Goal: Check status: Check status

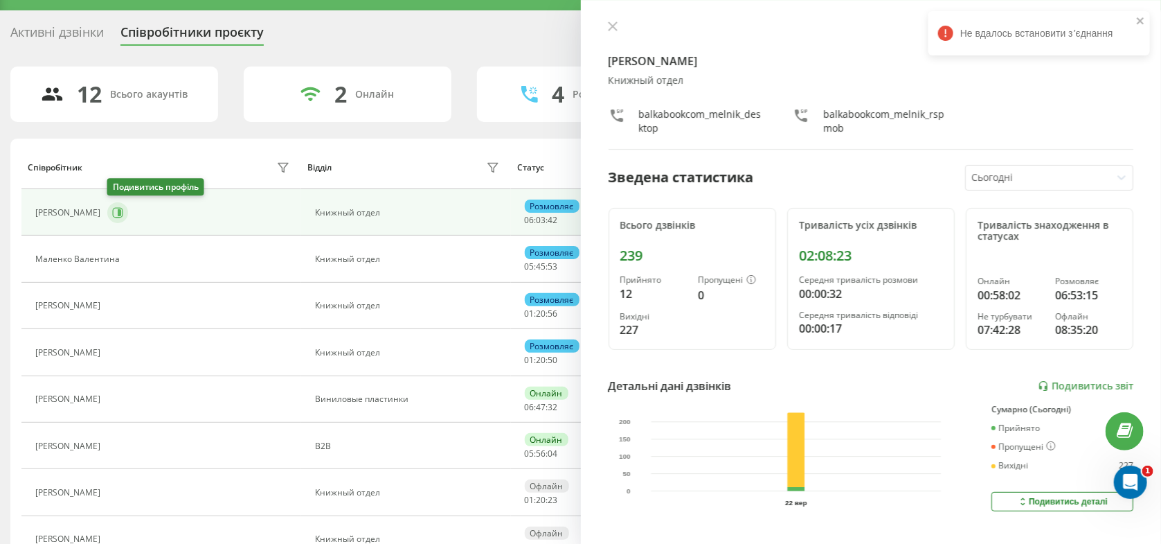
click at [119, 210] on icon at bounding box center [119, 212] width 3 height 7
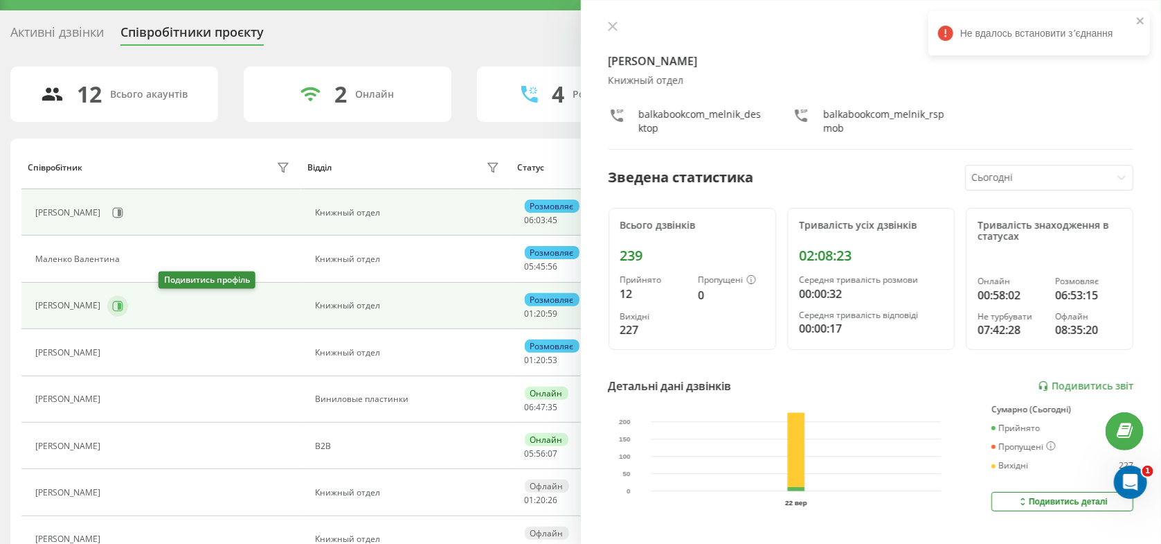
click at [123, 303] on icon at bounding box center [117, 306] width 11 height 11
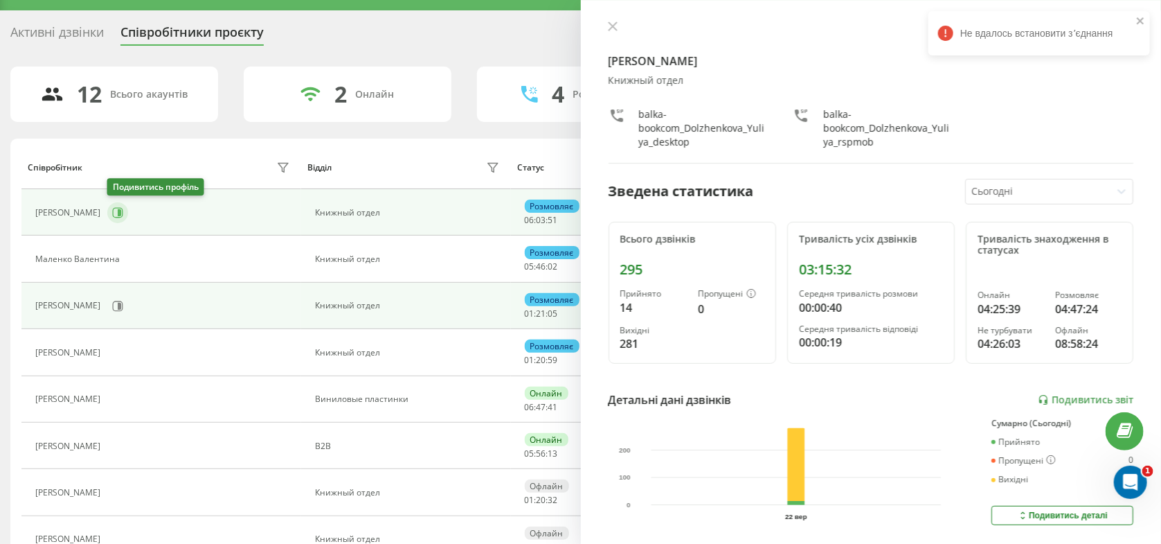
click at [118, 213] on icon at bounding box center [119, 212] width 3 height 7
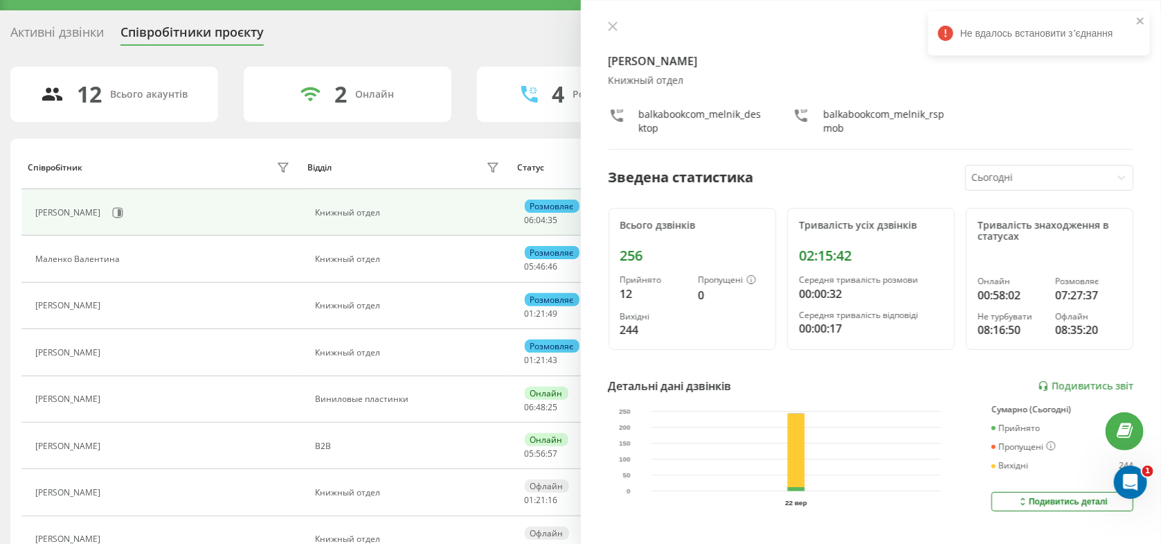
click at [0, 260] on div "Активні дзвінки Співробітники проєкту Оберіть відділ 12 Всього акаунтів 2 Онлай…" at bounding box center [580, 405] width 1161 height 791
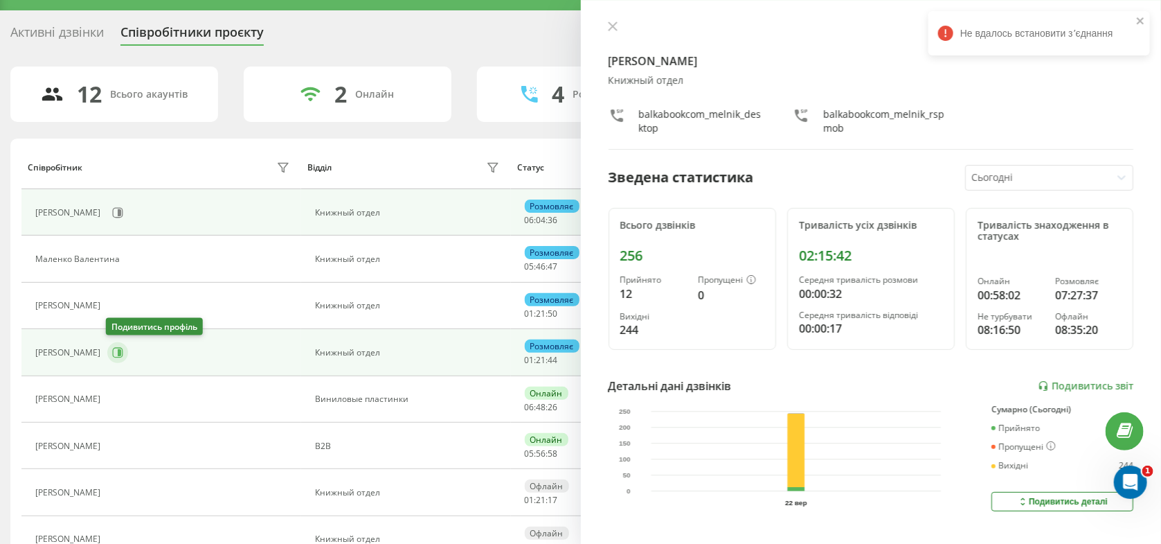
click at [119, 355] on icon at bounding box center [119, 352] width 3 height 7
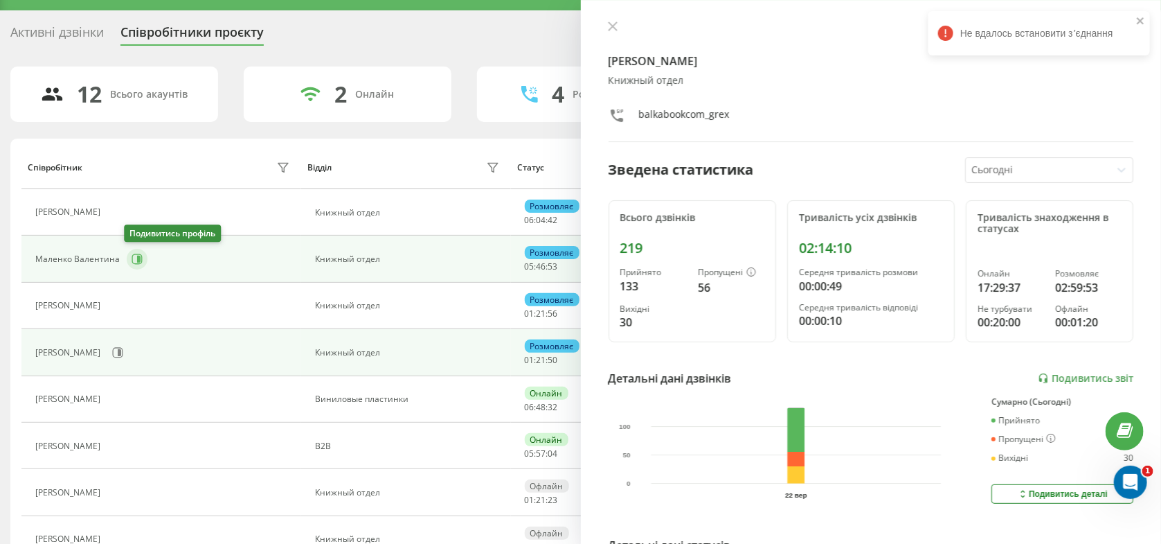
click at [132, 261] on icon at bounding box center [137, 259] width 10 height 10
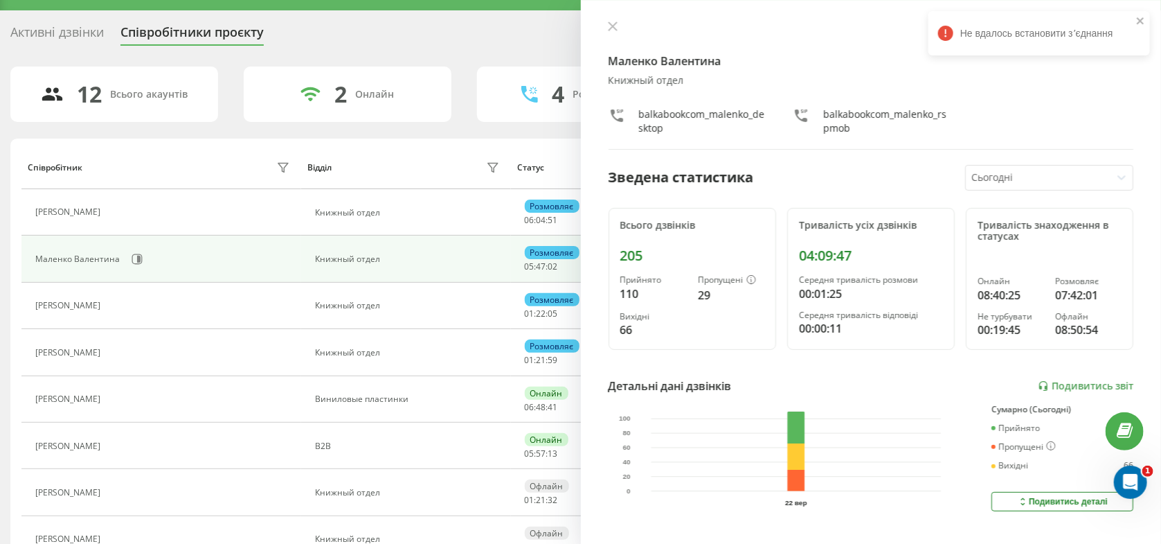
click at [0, 326] on div "Активні дзвінки Співробітники проєкту Оберіть відділ 12 Всього акаунтів 2 Онлай…" at bounding box center [580, 405] width 1161 height 791
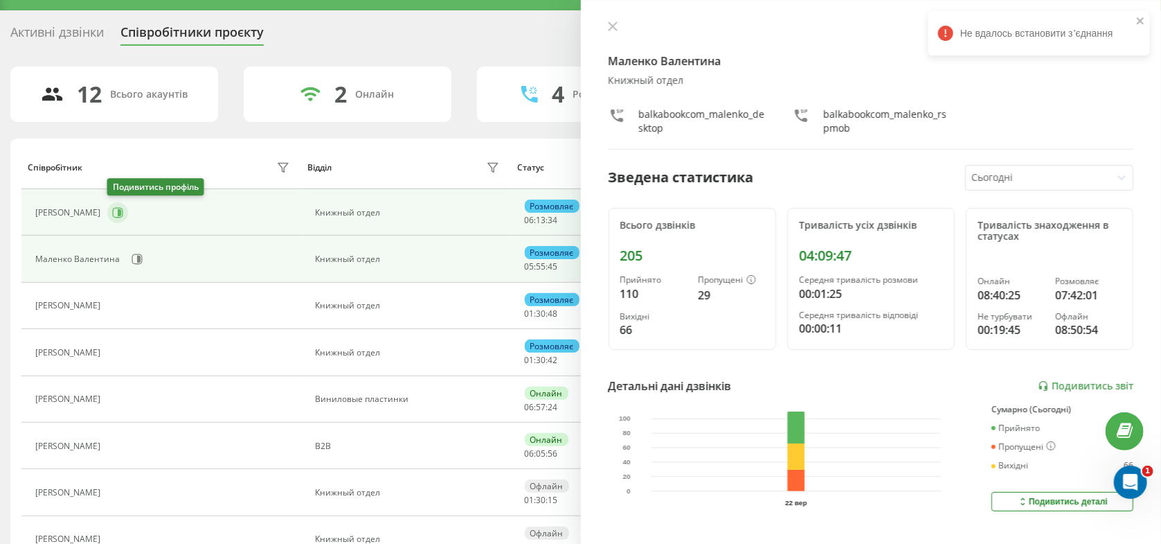
click at [121, 208] on icon at bounding box center [117, 212] width 11 height 11
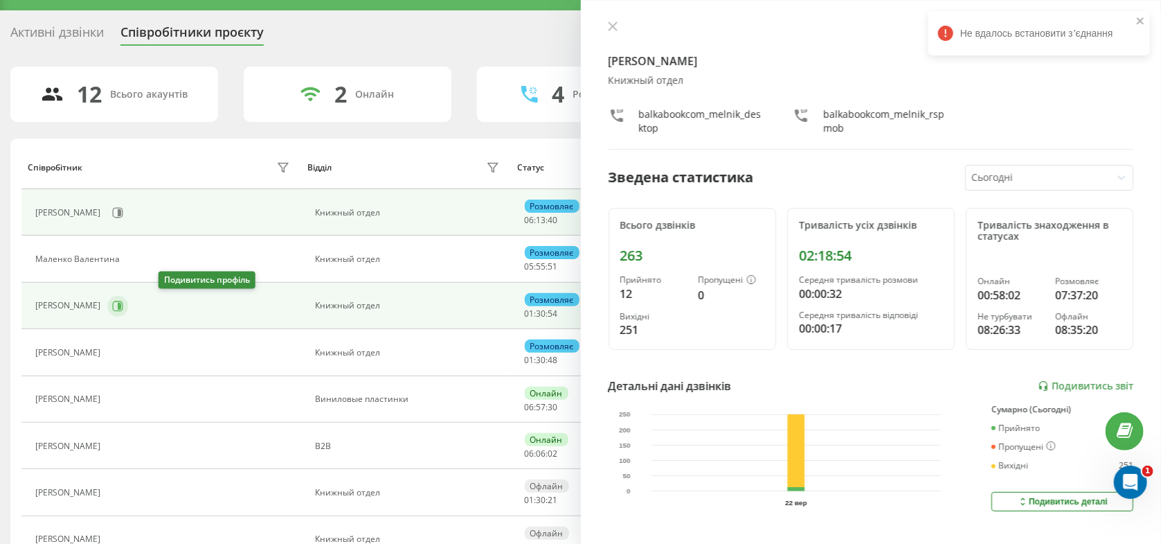
click at [123, 308] on icon at bounding box center [117, 306] width 11 height 11
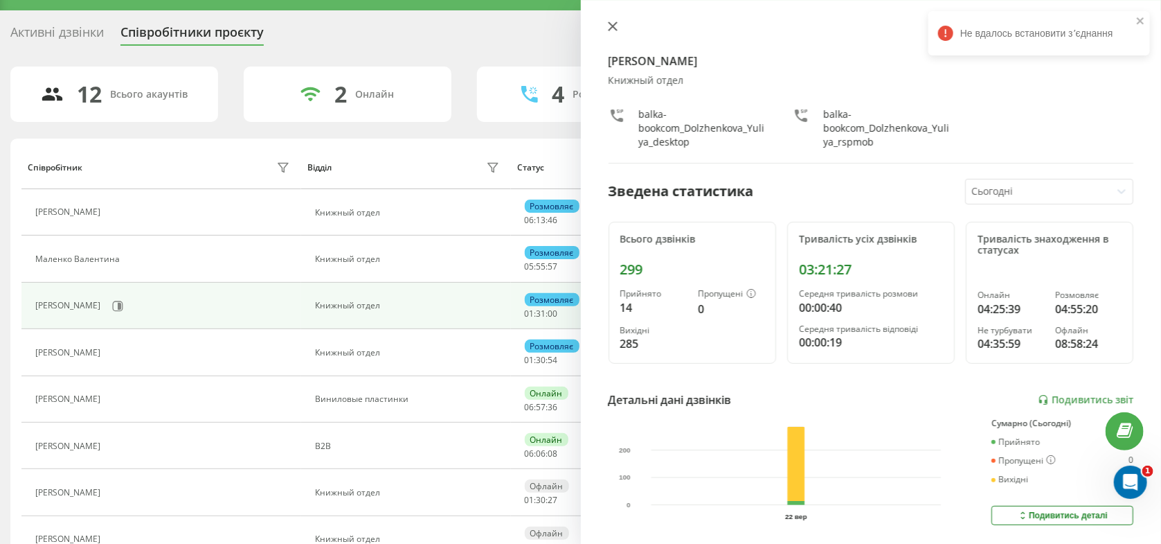
click at [612, 27] on icon at bounding box center [612, 26] width 8 height 8
